Goal: Transaction & Acquisition: Purchase product/service

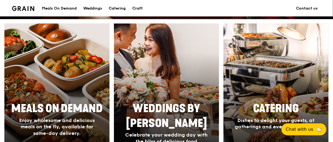
scroll to position [250, 0]
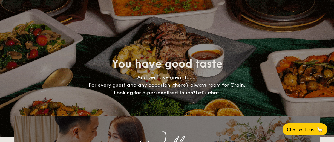
select select
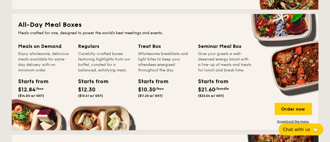
scroll to position [247, 0]
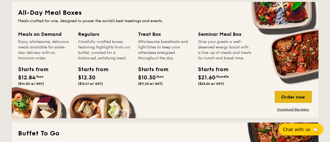
click at [294, 99] on div "Order now" at bounding box center [293, 97] width 37 height 12
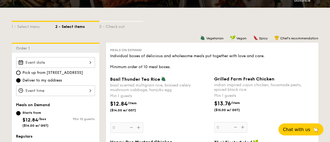
scroll to position [137, 0]
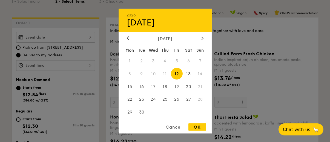
click at [90, 36] on div "2025 Sep [DATE] Tue Wed Thu Fri Sat Sun 1 2 3 4 5 6 7 8 9 10 11 12 13 14 15 16 …" at bounding box center [55, 37] width 79 height 11
click at [145, 86] on span "16" at bounding box center [142, 87] width 12 height 12
click at [164, 86] on span "18" at bounding box center [165, 87] width 12 height 12
click at [138, 86] on span "16" at bounding box center [142, 87] width 12 height 12
click at [201, 129] on div "OK" at bounding box center [198, 127] width 18 height 7
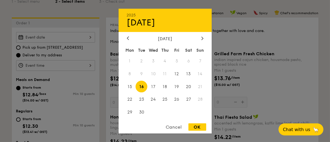
type input "[DATE]"
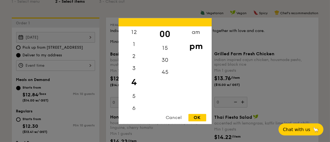
click at [64, 64] on div "12 1 2 3 4 5 6 7 8 9 10 11 00 15 30 45 am pm Cancel OK" at bounding box center [55, 65] width 79 height 11
click at [137, 33] on div "12" at bounding box center [134, 34] width 31 height 16
click at [201, 119] on div "OK" at bounding box center [198, 117] width 18 height 7
type input "12:00PM"
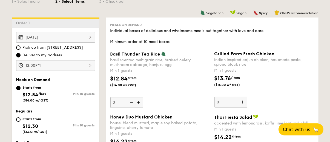
click at [139, 102] on img at bounding box center [139, 102] width 8 height 10
click at [139, 102] on input "0" at bounding box center [126, 102] width 33 height 11
click at [139, 102] on img at bounding box center [139, 102] width 8 height 10
click at [139, 102] on input "1" at bounding box center [126, 102] width 33 height 11
click at [139, 102] on img at bounding box center [139, 102] width 8 height 10
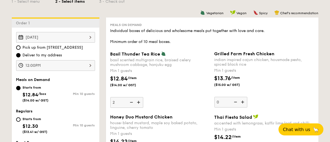
click at [139, 102] on input "2" at bounding box center [126, 102] width 33 height 11
click at [131, 101] on img at bounding box center [131, 102] width 8 height 10
click at [131, 101] on input "3" at bounding box center [126, 102] width 33 height 11
type input "2"
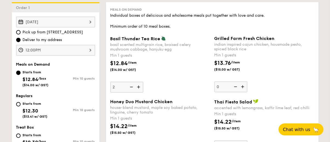
scroll to position [164, 0]
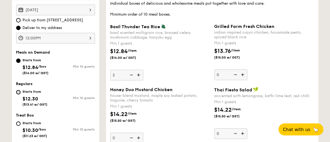
click at [20, 92] on input "Starts from $12.30 ($13.41 w/ GST) Min 10 guests" at bounding box center [18, 92] width 4 height 4
radio input "true"
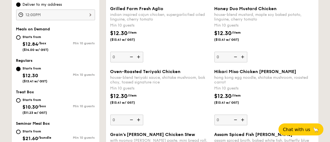
scroll to position [219, 0]
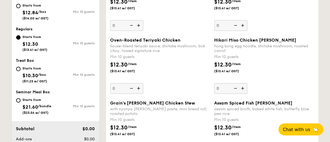
click at [16, 102] on div "Starts from $21.60 /bundle ($23.54 w/ GST)" at bounding box center [35, 106] width 39 height 18
click at [16, 102] on input "Starts from $21.60 /bundle ($23.54 w/ GST) Min 10 guests" at bounding box center [18, 100] width 4 height 4
radio input "true"
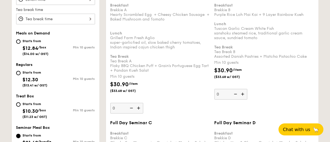
scroll to position [253, 0]
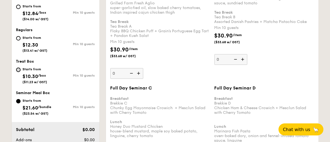
click at [18, 69] on input "Starts from $10.30 /box ($11.23 w/ GST) Min 10 guests" at bounding box center [18, 70] width 4 height 4
radio input "true"
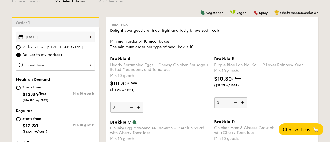
scroll to position [137, 0]
click at [18, 86] on input "Starts from $12.84 /box ($14.00 w/ GST) Min 10 guests" at bounding box center [18, 88] width 4 height 4
radio input "true"
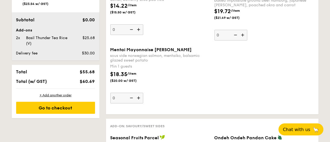
scroll to position [332, 0]
